Goal: Find specific page/section

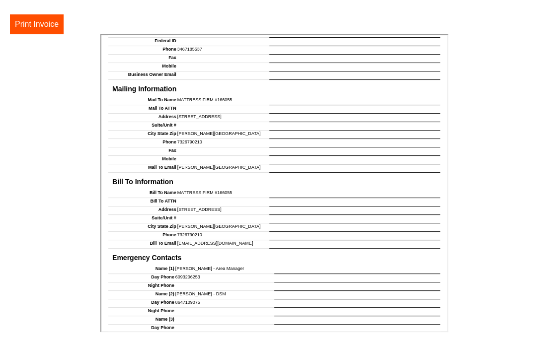
scroll to position [661, 0]
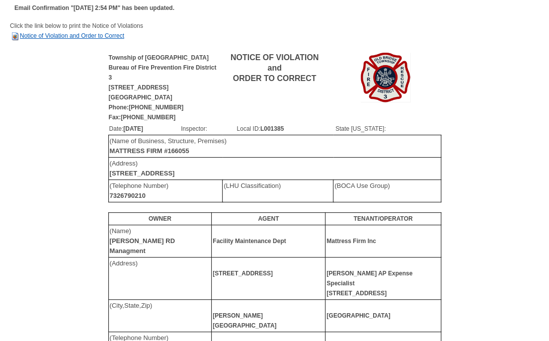
click at [91, 33] on link "Notice of Violation and Order to Correct" at bounding box center [67, 35] width 114 height 7
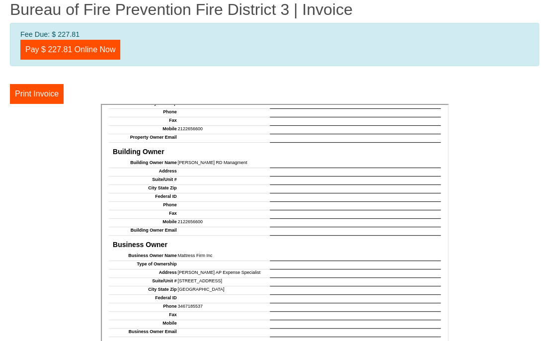
scroll to position [646, 0]
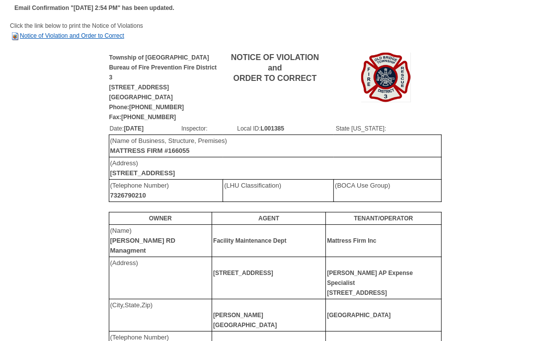
click at [102, 34] on link "Notice of Violation and Order to Correct" at bounding box center [67, 35] width 114 height 7
